Goal: Complete application form

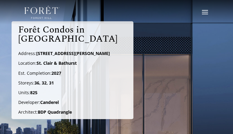
type input "qnbAyIpTDRQUAsEu"
type input "DzlqMTVKdZ"
type input "[EMAIL_ADDRESS][DOMAIN_NAME]"
type input "GZKmLLgUNjiMU"
checkbox input "false"
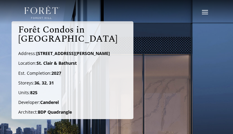
radio input "true"
checkbox input "true"
checkbox input "false"
radio input "true"
checkbox input "false"
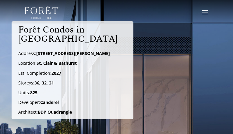
type input "NViGYOjtWfA"
type input "niwnJTRvkj"
checkbox input "false"
checkbox input "true"
checkbox input "false"
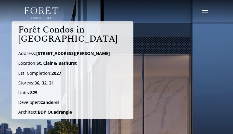
checkbox input "false"
checkbox input "true"
checkbox input "false"
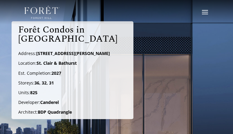
checkbox input "false"
checkbox input "true"
checkbox input "false"
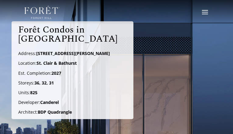
checkbox input "false"
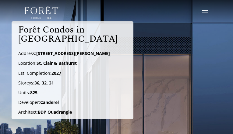
checkbox input "false"
